Goal: Task Accomplishment & Management: Manage account settings

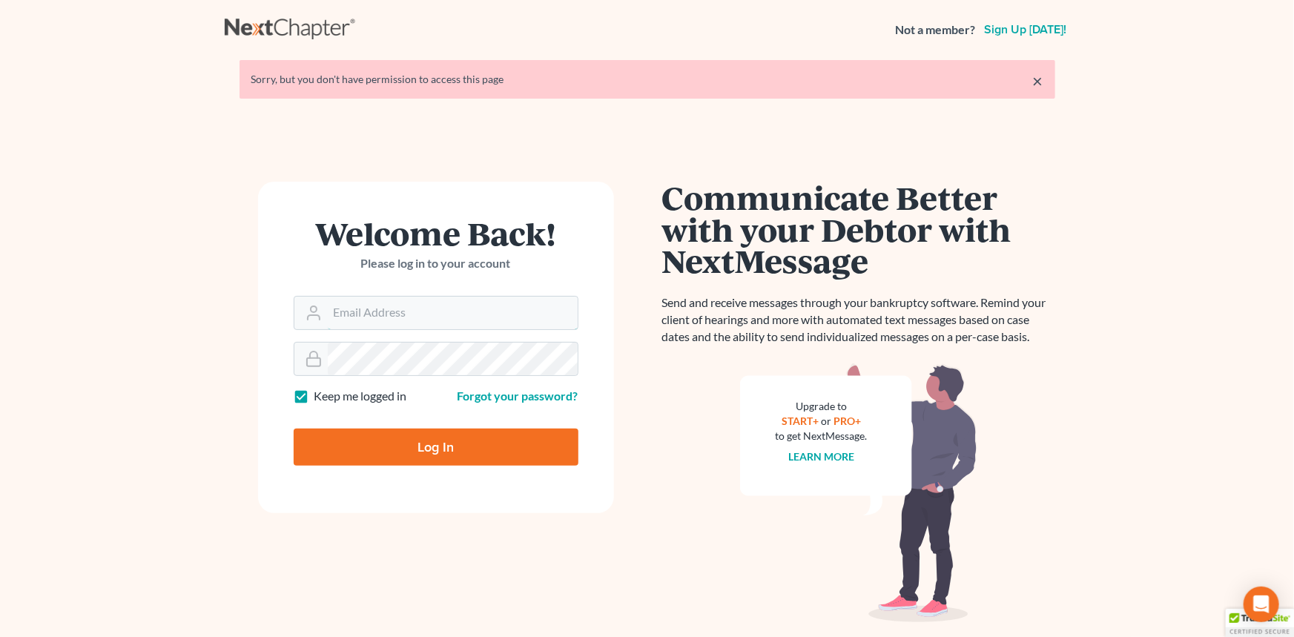
type input "[PERSON_NAME][EMAIL_ADDRESS][DOMAIN_NAME]"
click at [567, 415] on div at bounding box center [446, 459] width 304 height 169
click at [415, 444] on input "Log In" at bounding box center [436, 447] width 285 height 37
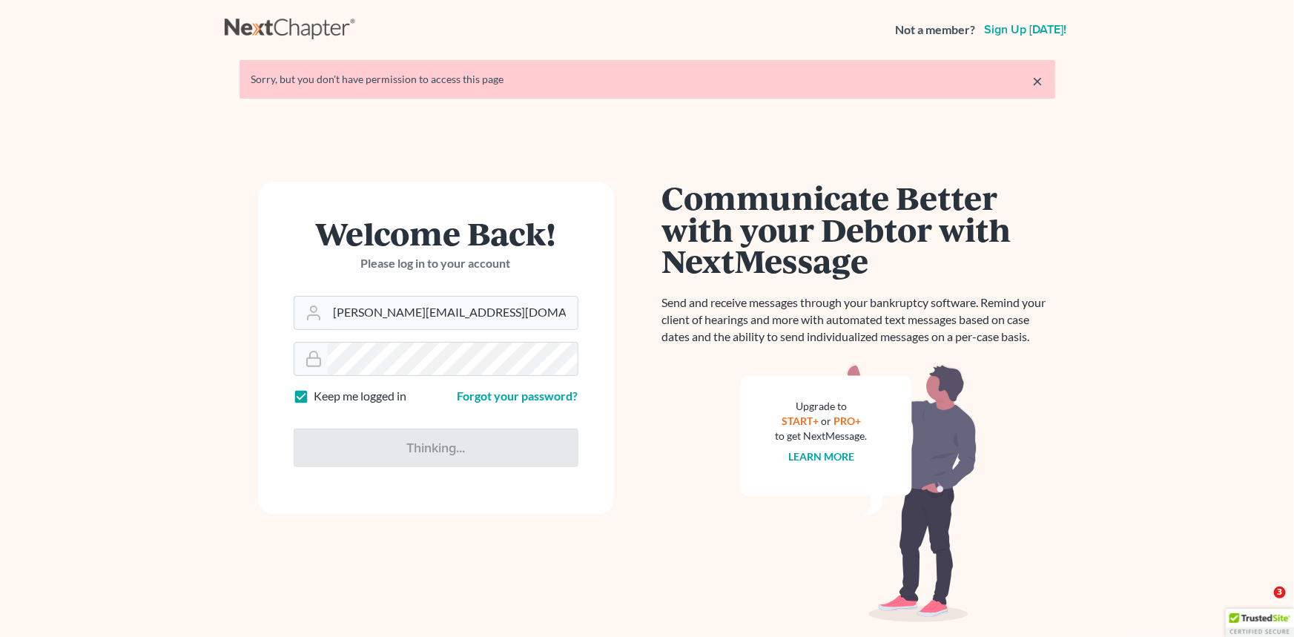
type input "Thinking..."
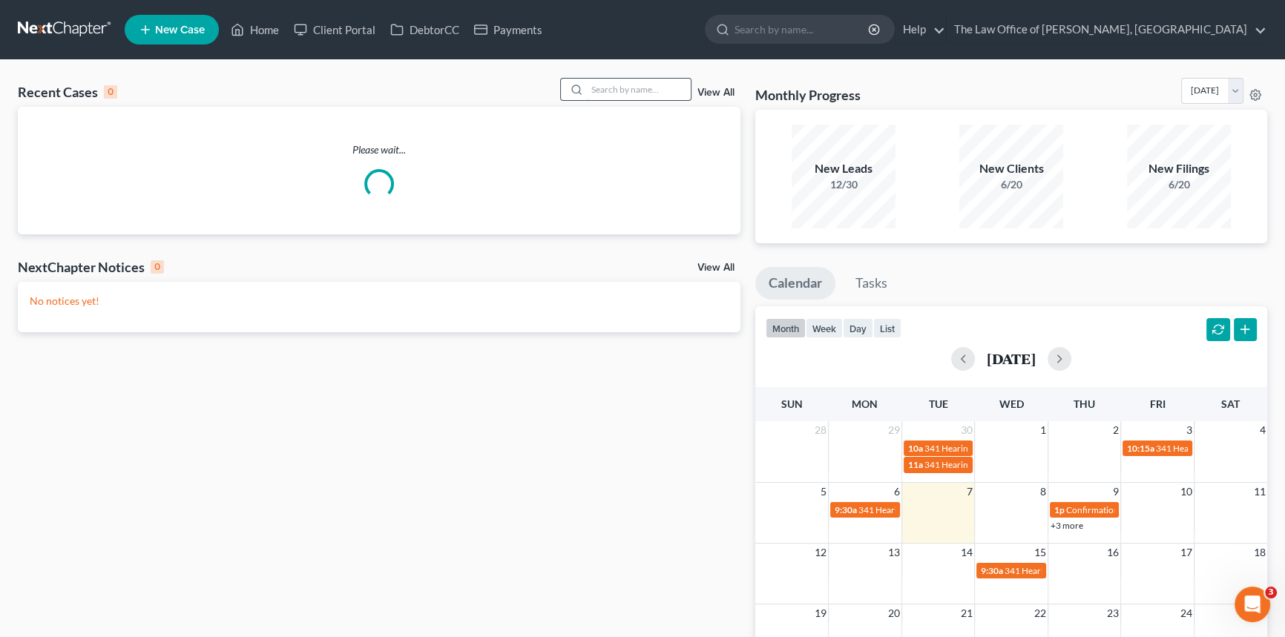
click at [626, 88] on input "search" at bounding box center [639, 90] width 104 height 22
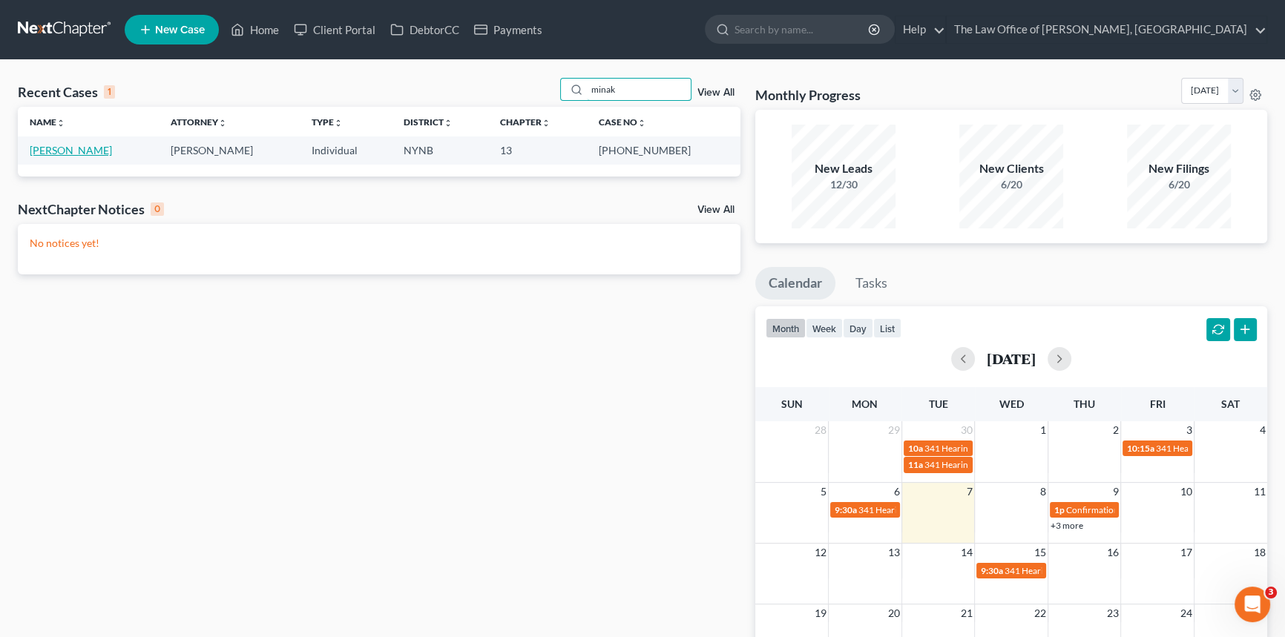
type input "minak"
click at [83, 147] on link "Minakawa, Leina" at bounding box center [71, 150] width 82 height 13
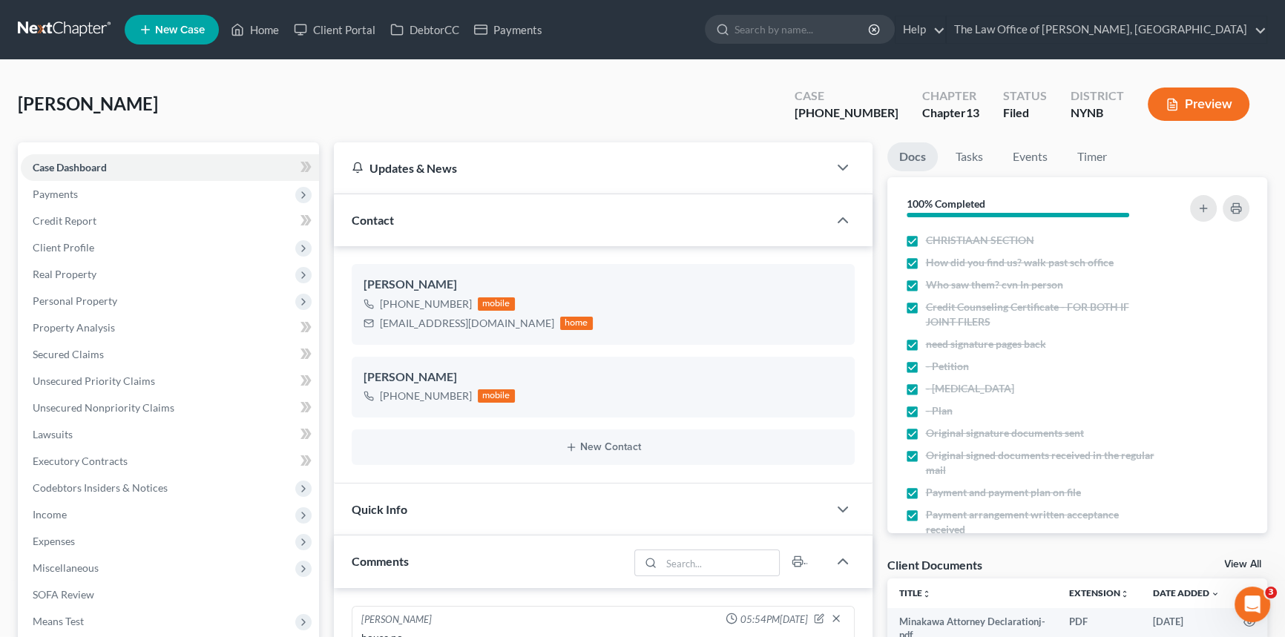
scroll to position [404, 0]
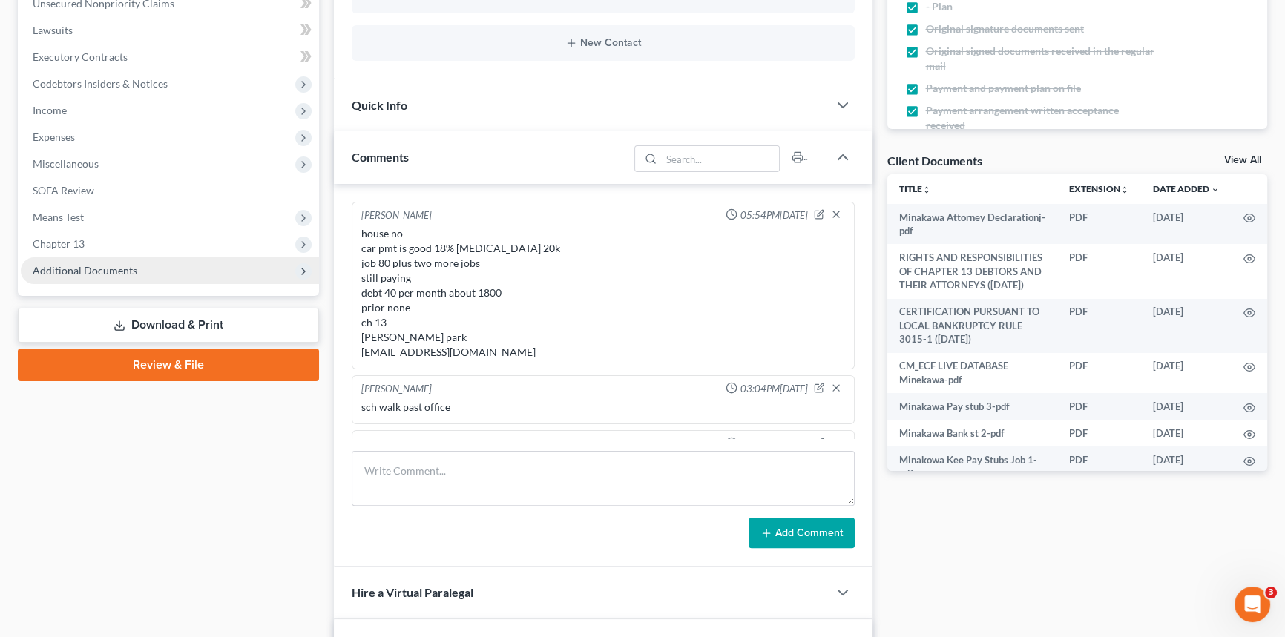
click at [88, 270] on span "Additional Documents" at bounding box center [85, 270] width 105 height 13
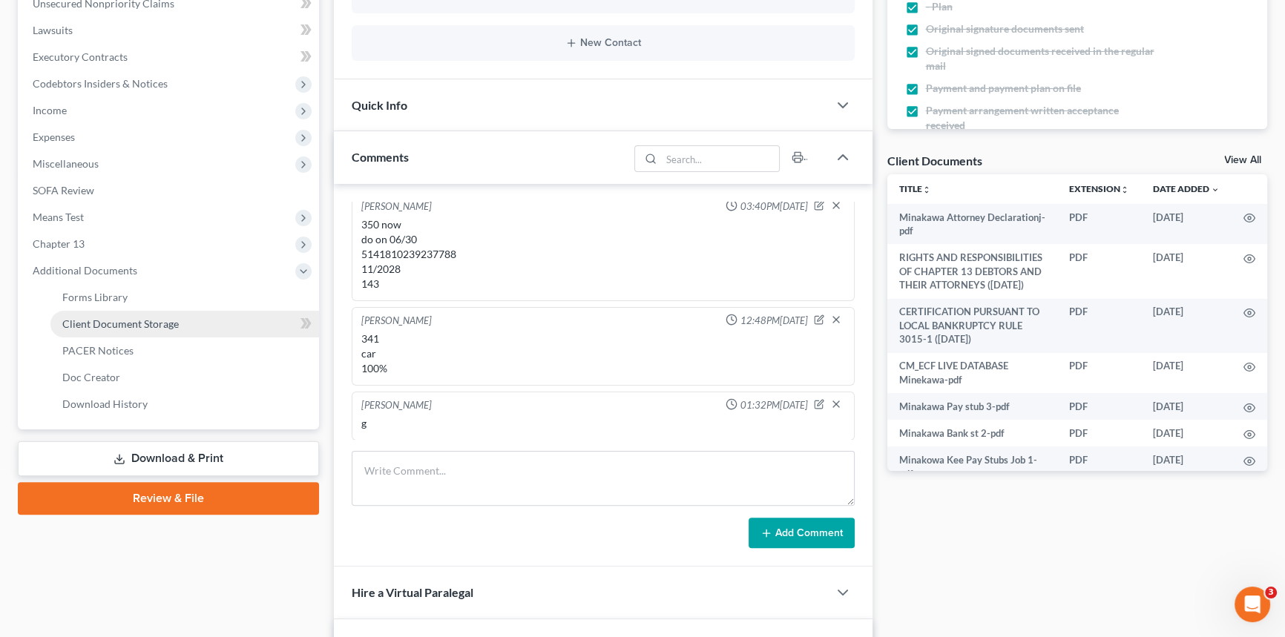
click at [116, 318] on span "Client Document Storage" at bounding box center [120, 323] width 116 height 13
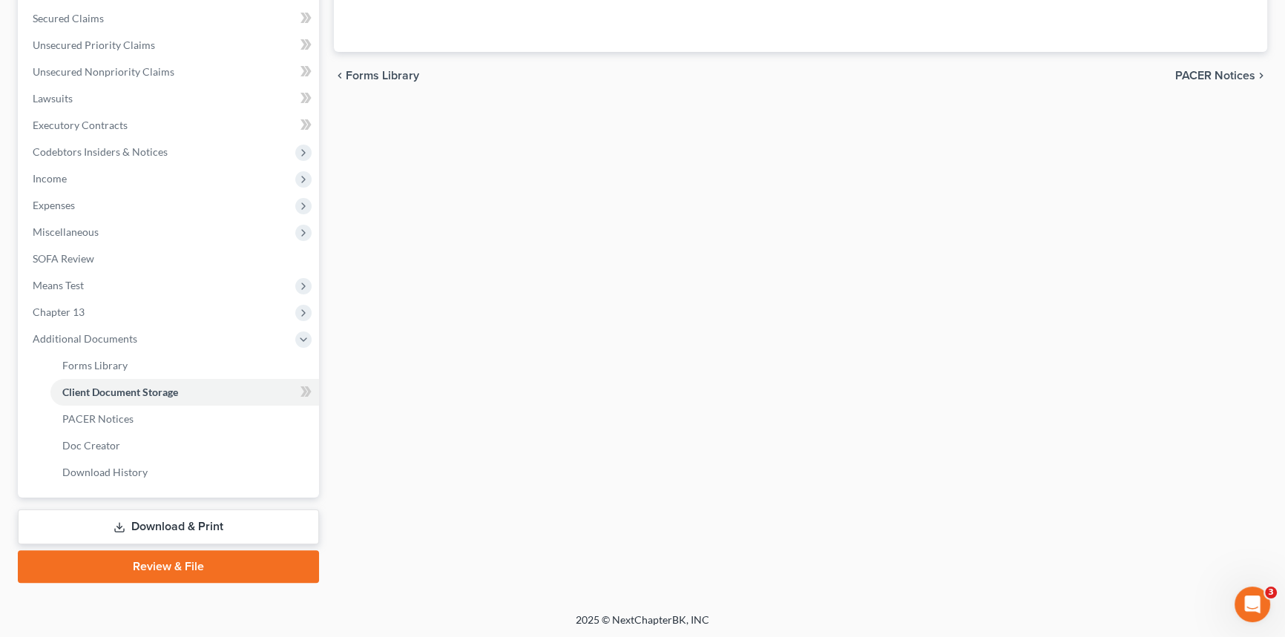
scroll to position [237, 0]
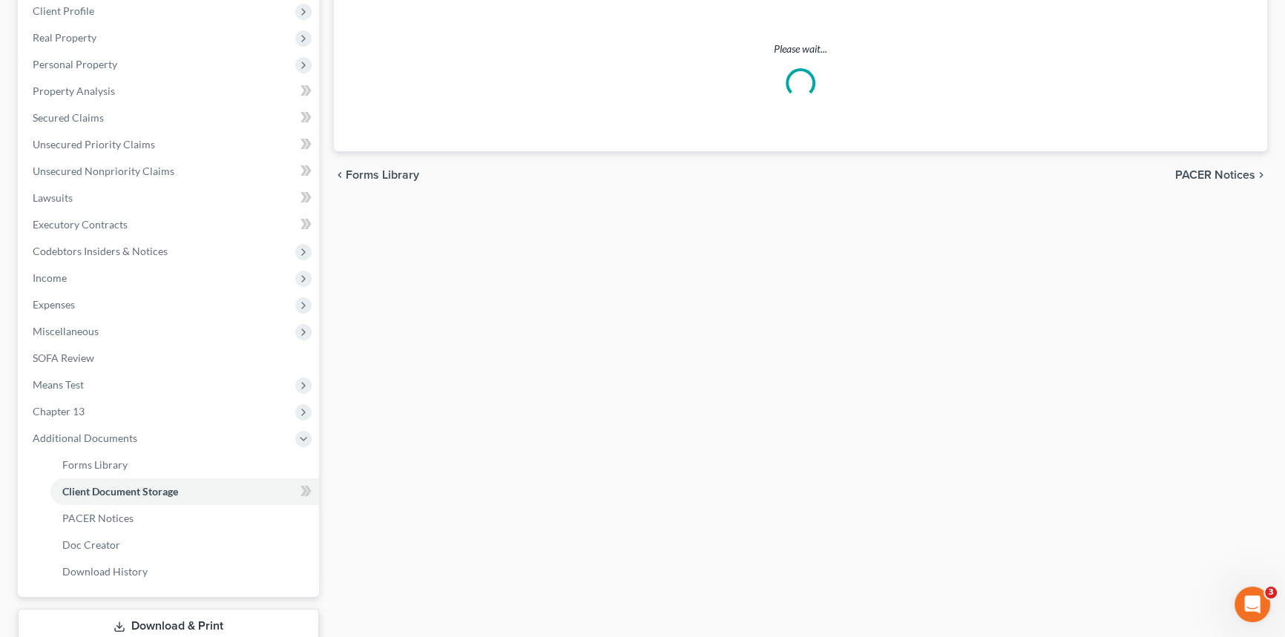
select select "5"
select select "1"
select select "2"
select select "6"
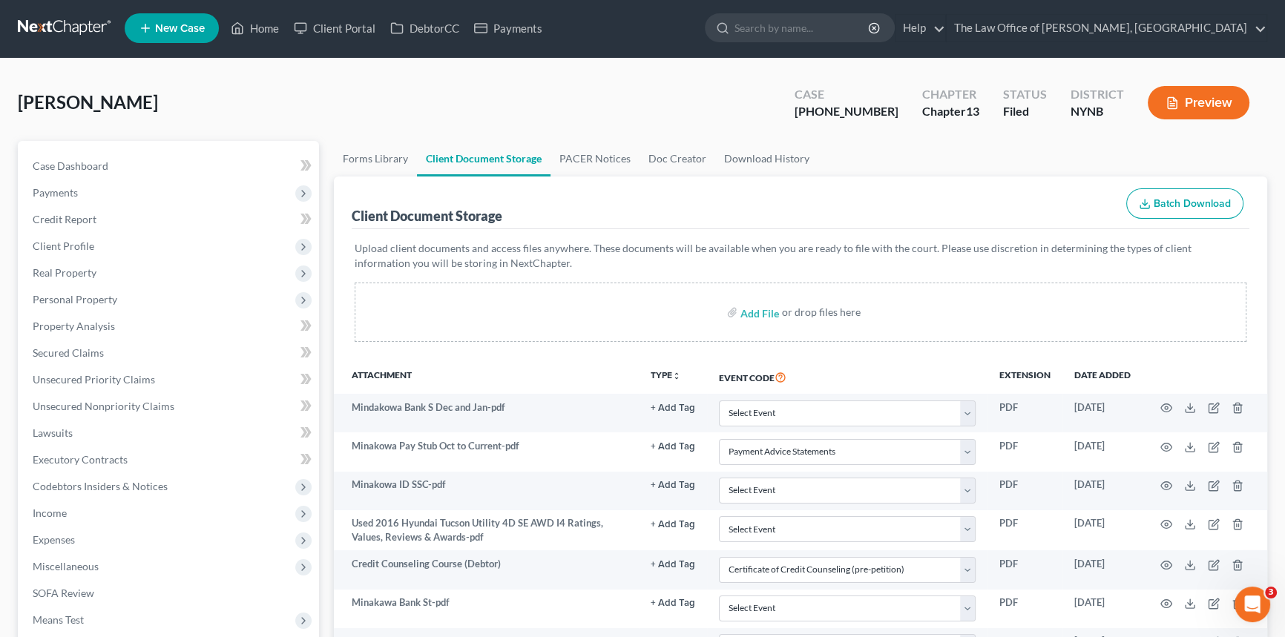
scroll to position [0, 0]
